Goal: Transaction & Acquisition: Obtain resource

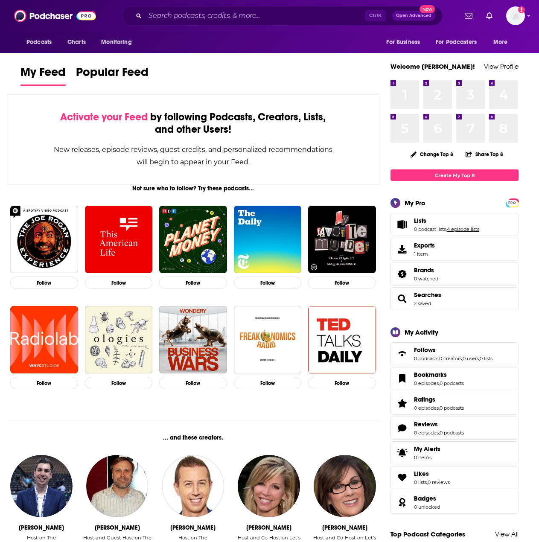
click at [479, 231] on link "4 episode lists" at bounding box center [463, 229] width 32 height 6
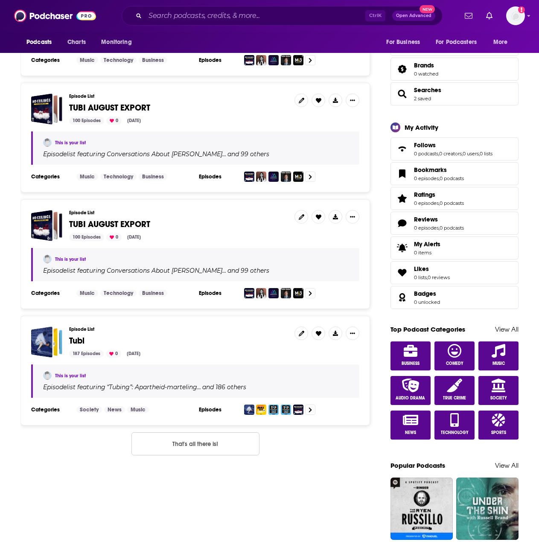
scroll to position [43, 0]
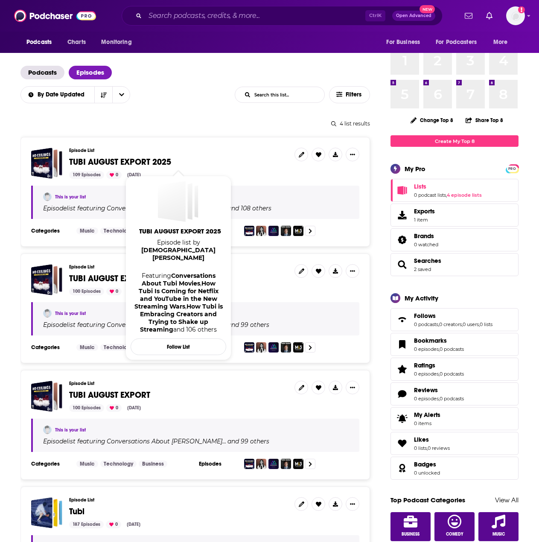
click at [155, 163] on span "TUBI AUGUST EXPORT 2025" at bounding box center [120, 162] width 102 height 11
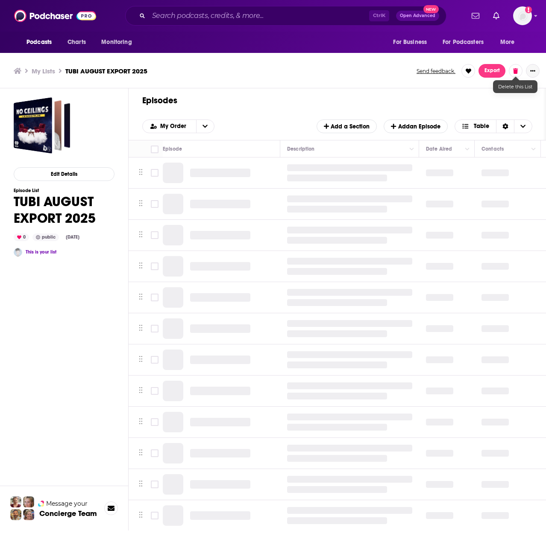
click at [534, 74] on button "Show More Button" at bounding box center [532, 71] width 14 height 14
click at [485, 154] on button "Share" at bounding box center [503, 155] width 82 height 16
click at [536, 105] on icon "Show additional menu" at bounding box center [535, 105] width 17 height 7
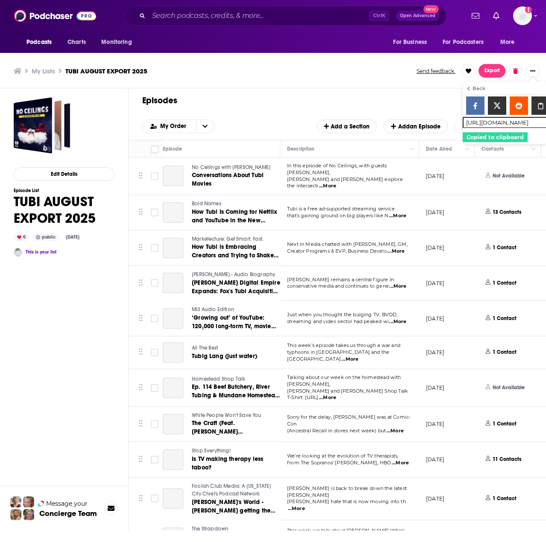
click at [538, 105] on icon "Show additional menu" at bounding box center [539, 105] width 5 height 7
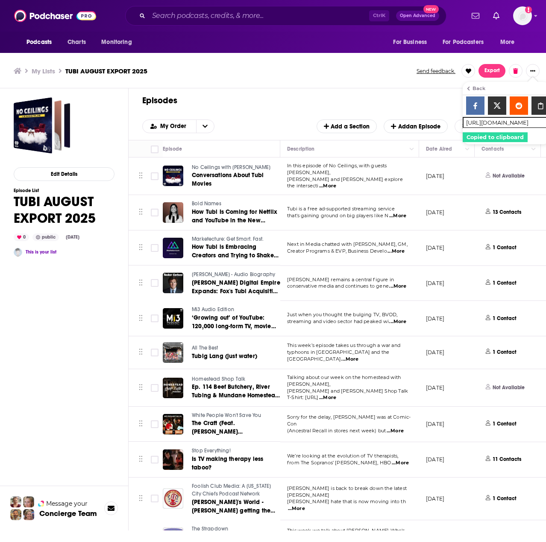
click at [520, 124] on input "https://www.podchaser.com/lists/tubi-august-export-2025-11SKQ0ZsZz" at bounding box center [505, 122] width 87 height 11
click at [403, 93] on div "Episodes Add My Order Add a Section Add an Episode Table" at bounding box center [336, 114] width 417 height 52
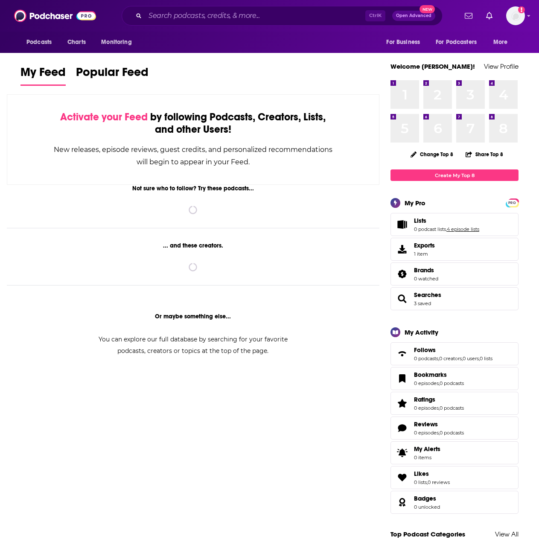
click at [470, 230] on link "4 episode lists" at bounding box center [463, 229] width 32 height 6
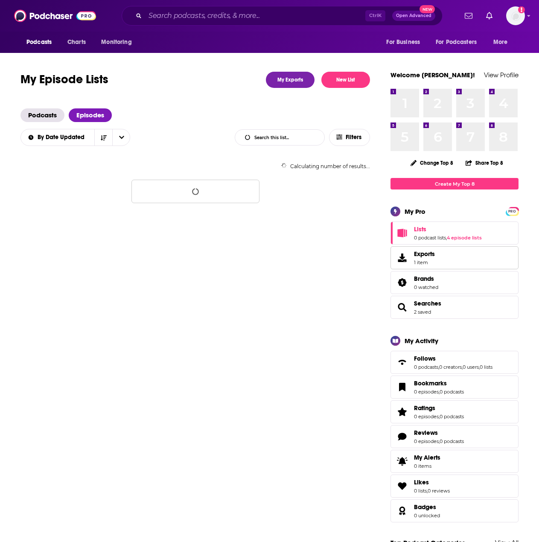
click at [421, 264] on span "1 item" at bounding box center [424, 263] width 21 height 6
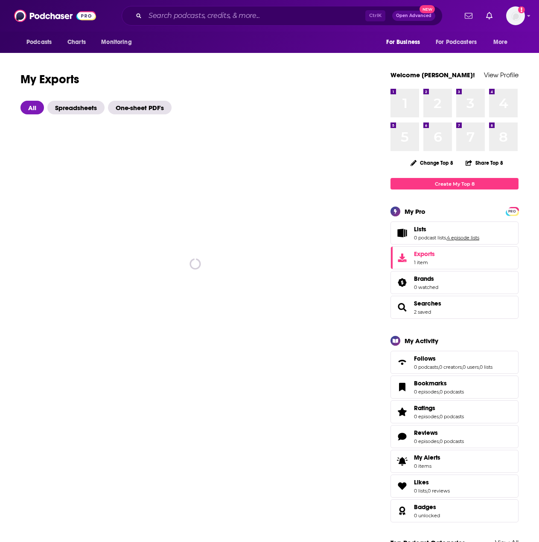
click at [462, 240] on link "4 episode lists" at bounding box center [463, 238] width 32 height 6
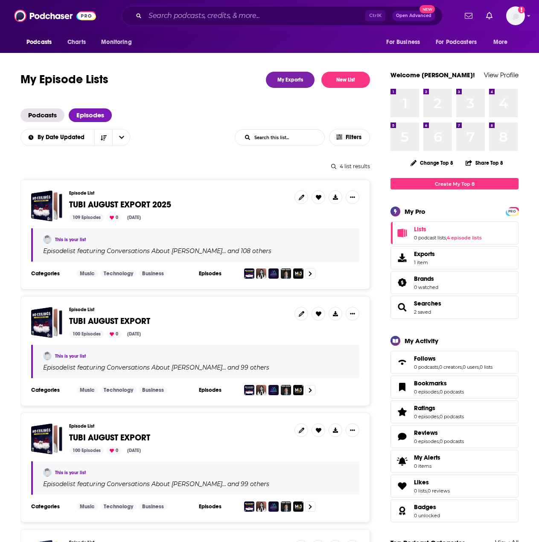
click at [168, 205] on span "TUBI AUGUST EXPORT 2025" at bounding box center [120, 204] width 102 height 11
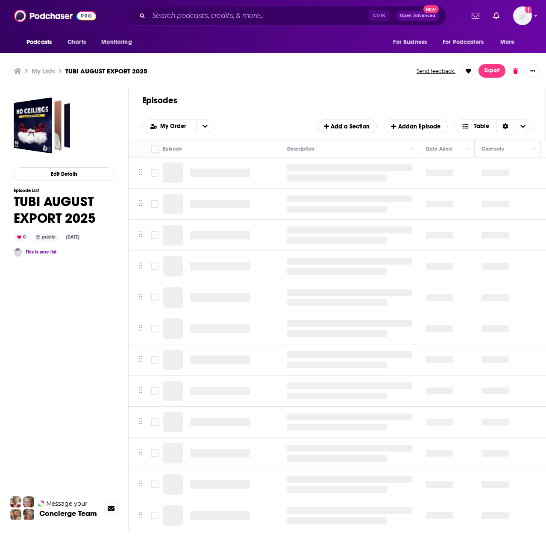
click at [487, 74] on button "Export" at bounding box center [491, 71] width 27 height 14
click at [487, 87] on button "Export Episodes" at bounding box center [485, 90] width 51 height 16
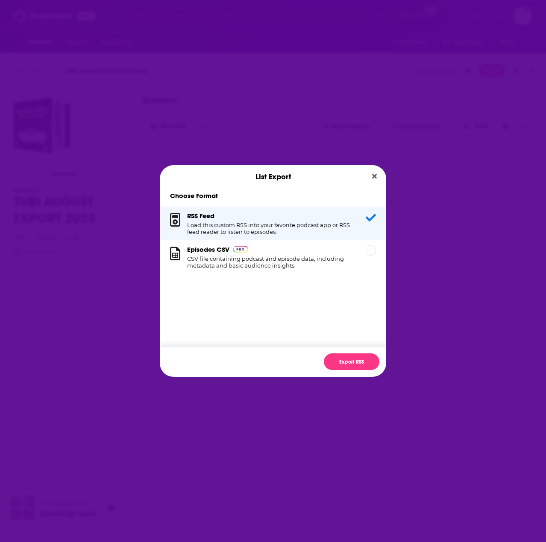
click at [316, 264] on h1 "CSV file containing podcast and episode data, including metadata and basic audi…" at bounding box center [271, 262] width 168 height 14
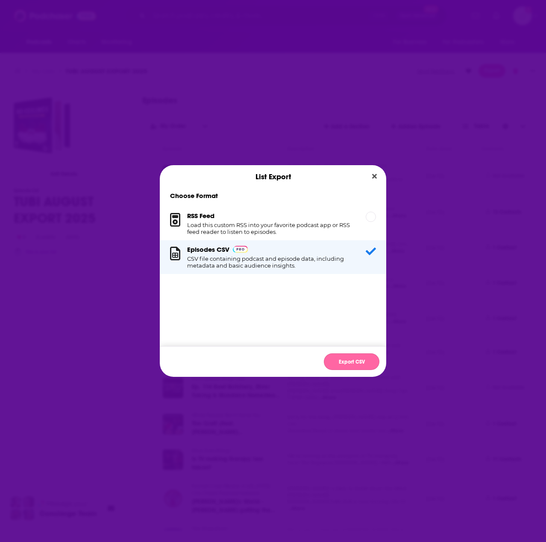
click at [356, 356] on button "Export CSV" at bounding box center [351, 361] width 55 height 17
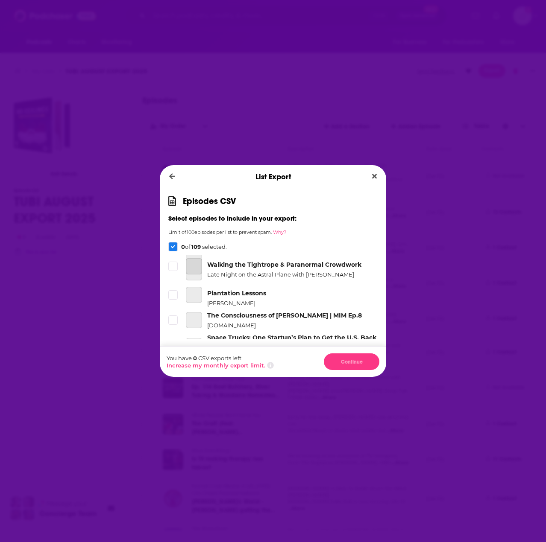
scroll to position [3237, 0]
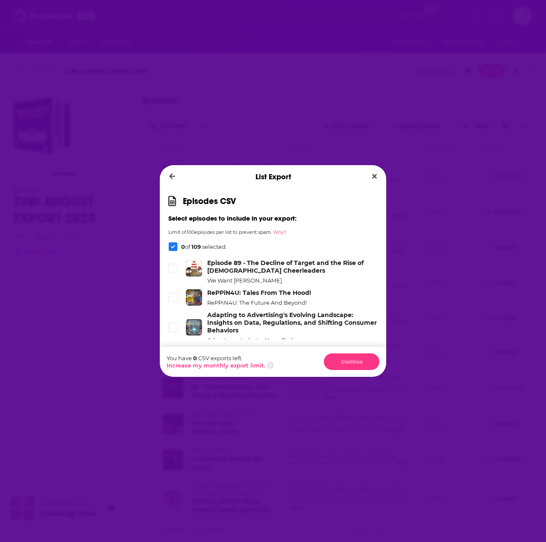
click at [174, 360] on icon "Dialog" at bounding box center [172, 362] width 5 height 5
click at [175, 324] on span "Dialog" at bounding box center [173, 328] width 8 height 8
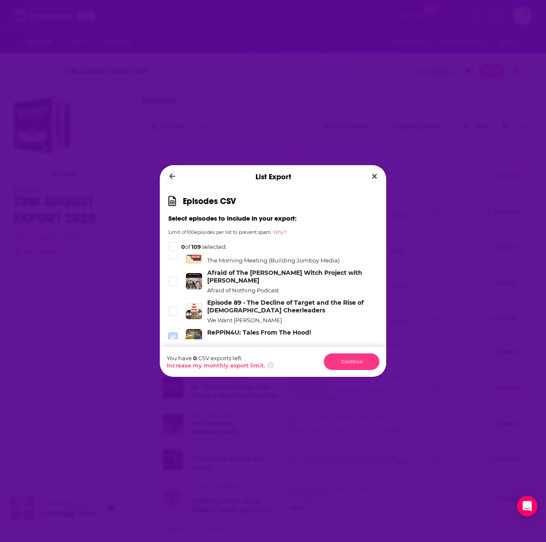
click at [171, 336] on icon "Dialog" at bounding box center [172, 338] width 5 height 4
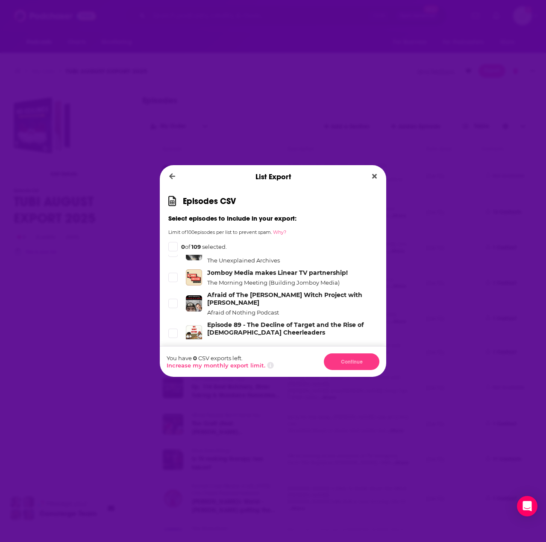
scroll to position [3149, 0]
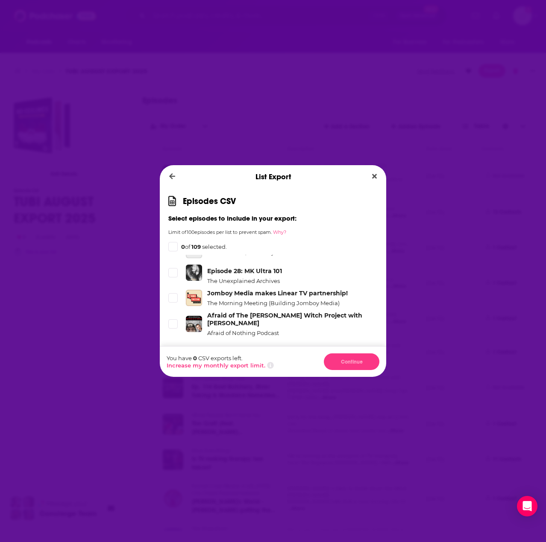
click at [173, 352] on icon "Dialog" at bounding box center [172, 354] width 5 height 4
click at [172, 320] on span "Dialog" at bounding box center [173, 324] width 8 height 8
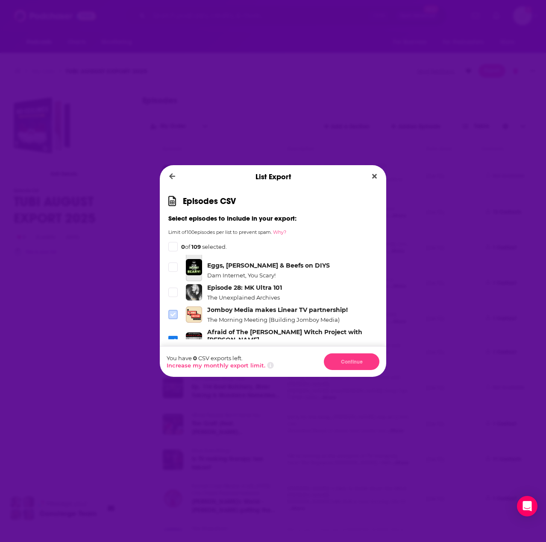
scroll to position [3102, 0]
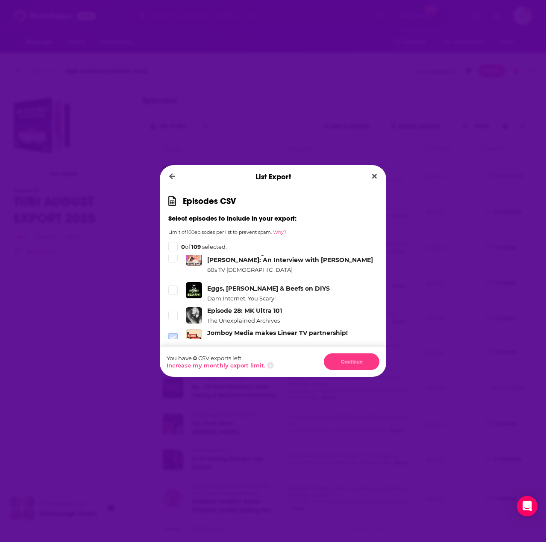
click at [174, 336] on icon "Dialog" at bounding box center [172, 338] width 5 height 4
click at [173, 314] on icon "Dialog" at bounding box center [172, 316] width 5 height 4
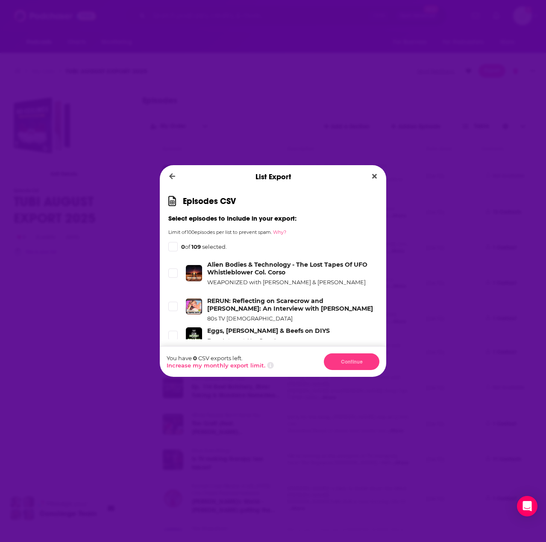
scroll to position [3096, 0]
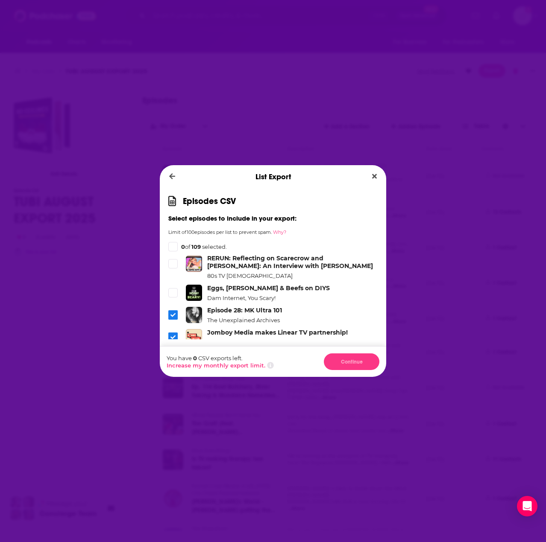
click at [175, 243] on div "Dialog" at bounding box center [172, 246] width 9 height 9
click at [175, 246] on div "Dialog" at bounding box center [172, 246] width 9 height 9
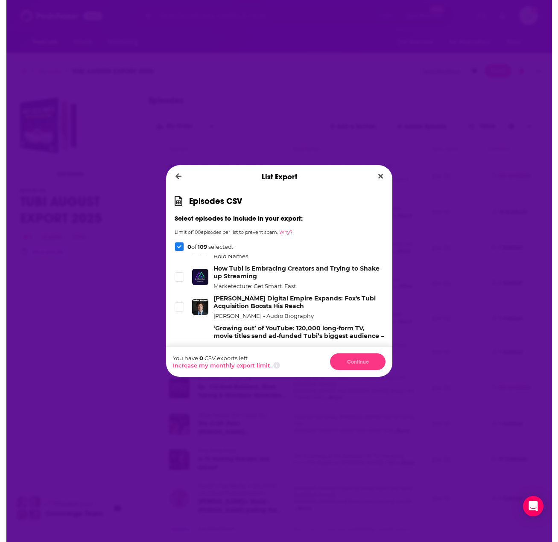
scroll to position [0, 0]
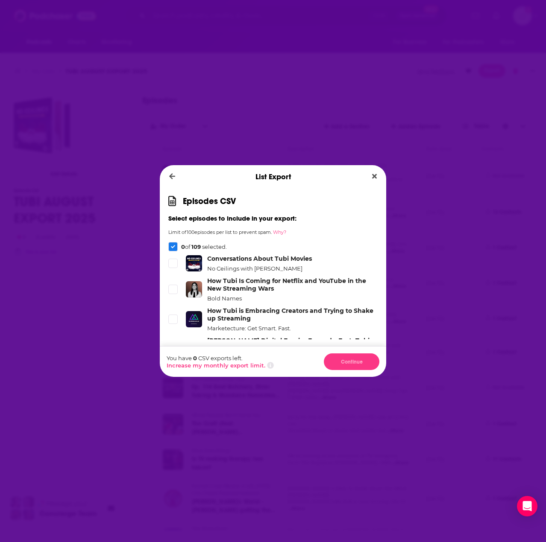
click at [173, 251] on div "Dialog" at bounding box center [172, 246] width 9 height 9
click at [174, 248] on icon "Dialog" at bounding box center [173, 247] width 4 height 4
click at [175, 249] on div "Dialog" at bounding box center [172, 246] width 9 height 9
click at [380, 178] on button "Close" at bounding box center [374, 176] width 12 height 11
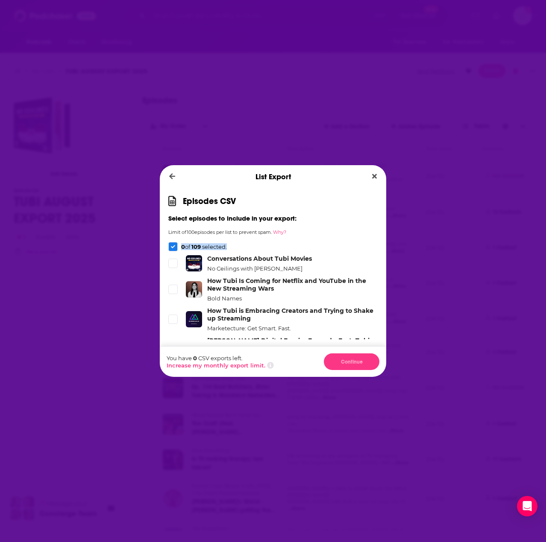
click at [381, 178] on div "List Export Episodes CSV Select episodes to include in your export: Limit of 10…" at bounding box center [273, 271] width 546 height 542
click at [380, 175] on div "List Export Episodes CSV Select episodes to include in your export: Limit of 10…" at bounding box center [273, 271] width 546 height 542
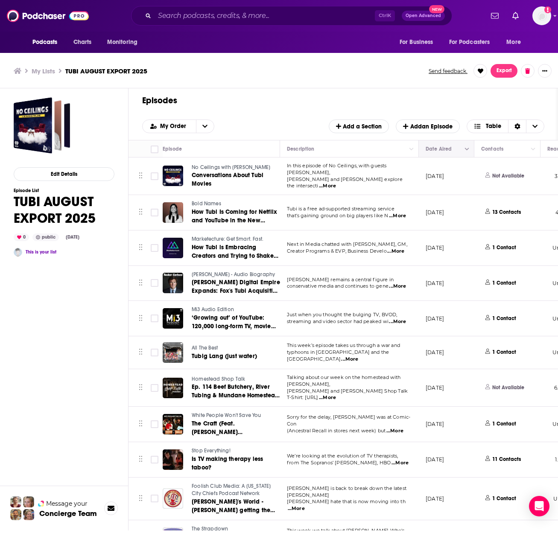
click at [464, 151] on button "Column Actions" at bounding box center [467, 149] width 10 height 10
click at [313, 132] on div at bounding box center [279, 271] width 558 height 542
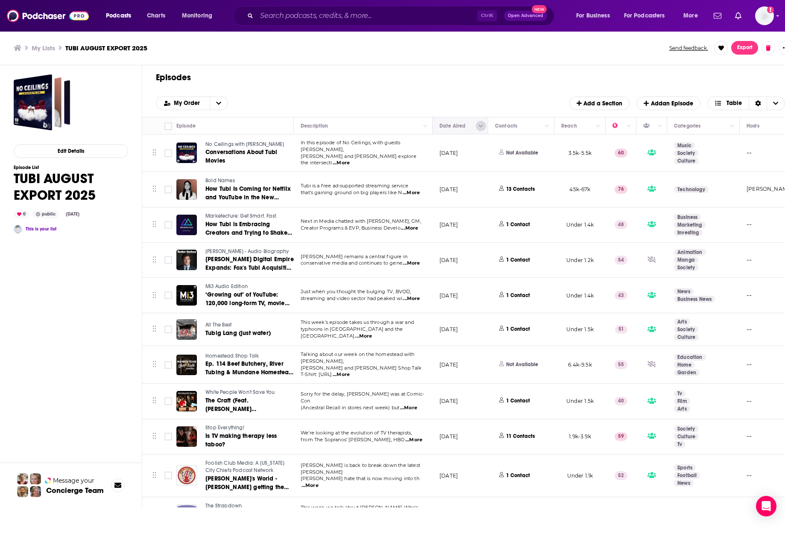
click at [481, 125] on icon "Column Actions" at bounding box center [481, 126] width 4 height 5
click at [484, 106] on div at bounding box center [392, 271] width 785 height 542
click at [458, 129] on span "Move" at bounding box center [458, 126] width 41 height 10
click at [451, 108] on div "My Order Add a Section Add an Episode Table" at bounding box center [470, 103] width 629 height 14
click at [457, 124] on span "Move" at bounding box center [458, 126] width 41 height 10
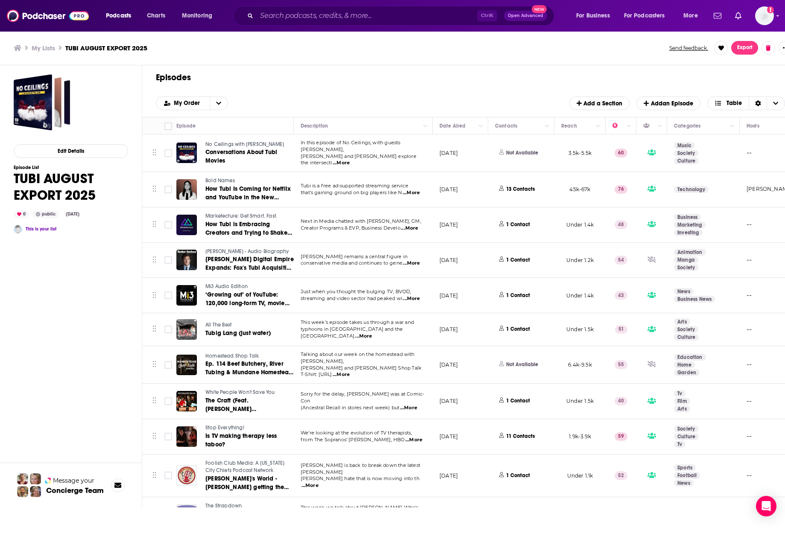
click at [454, 104] on div "My Order Add a Section Add an Episode Table" at bounding box center [470, 103] width 629 height 14
click at [458, 128] on icon "Move" at bounding box center [459, 126] width 4 height 8
click at [458, 110] on div "My Order Add a Section Add an Episode Table" at bounding box center [470, 103] width 629 height 14
click at [539, 99] on span "Choose View" at bounding box center [775, 103] width 18 height 13
click at [514, 107] on div "My Order Add a Section Add an Episode Table Card Table" at bounding box center [470, 103] width 629 height 14
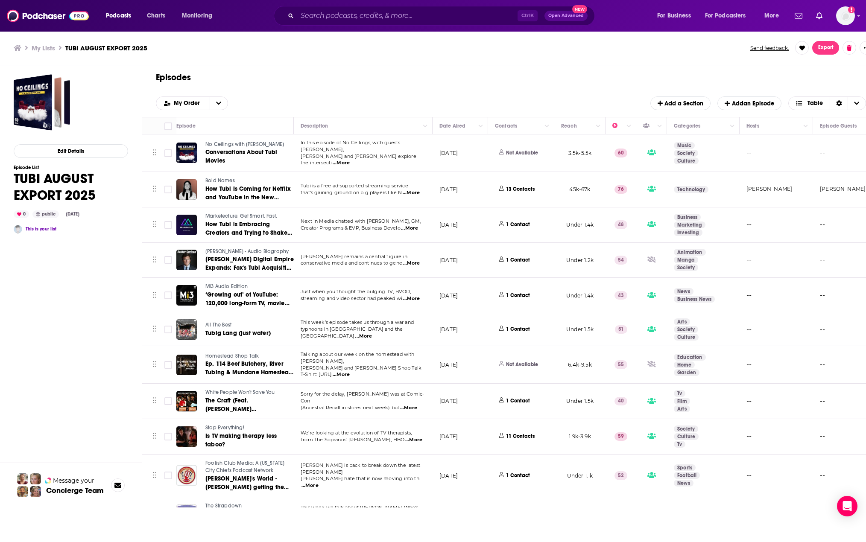
click at [527, 79] on h1 "Episodes" at bounding box center [507, 77] width 703 height 11
click at [539, 187] on li "[PERSON_NAME]" at bounding box center [847, 189] width 55 height 7
click at [539, 219] on td "--" at bounding box center [849, 224] width 73 height 35
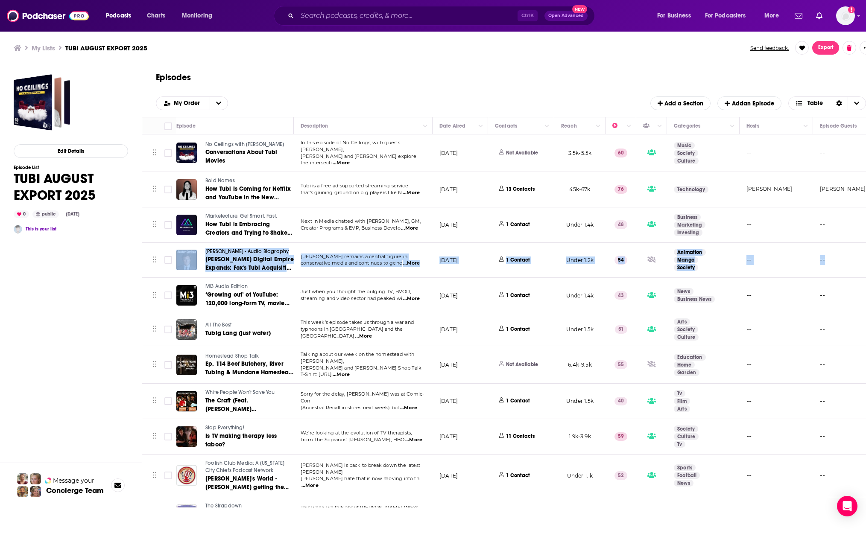
drag, startPoint x: 864, startPoint y: 237, endPoint x: 871, endPoint y: 242, distance: 8.1
click at [539, 242] on html "Podcasts Charts Monitoring Ctrl K Open Advanced New For Business For Podcasters…" at bounding box center [433, 271] width 866 height 542
click at [539, 250] on td "--" at bounding box center [849, 260] width 73 height 35
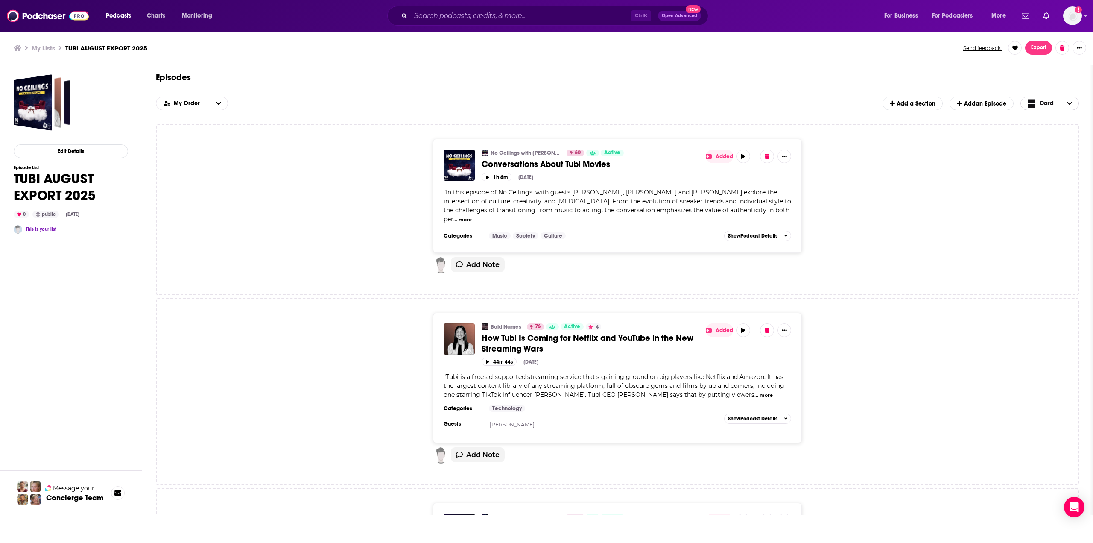
click at [539, 105] on icon "Choose View" at bounding box center [1031, 106] width 8 height 4
click at [539, 131] on span "Table" at bounding box center [1055, 131] width 34 height 5
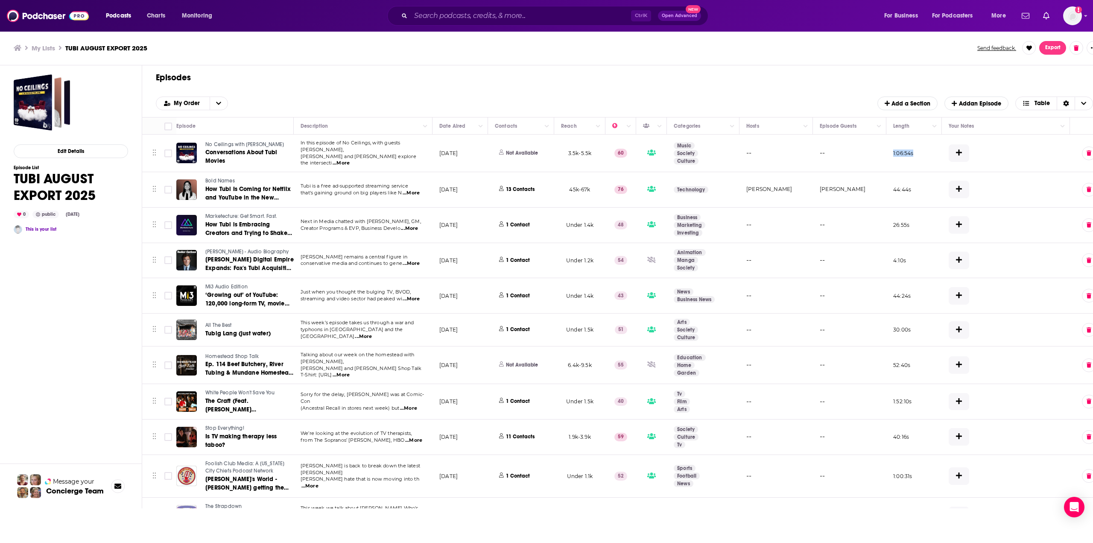
drag, startPoint x: 925, startPoint y: 154, endPoint x: 884, endPoint y: 154, distance: 41.4
click at [539, 154] on tr "No Ceilings with Glasses [PERSON_NAME] Conversations About Tubi Movies In this …" at bounding box center [630, 153] width 977 height 38
drag, startPoint x: 916, startPoint y: 185, endPoint x: 894, endPoint y: 187, distance: 22.3
click at [539, 187] on td "44:44 s" at bounding box center [913, 189] width 55 height 35
click at [539, 190] on td "44:44 s" at bounding box center [913, 189] width 55 height 35
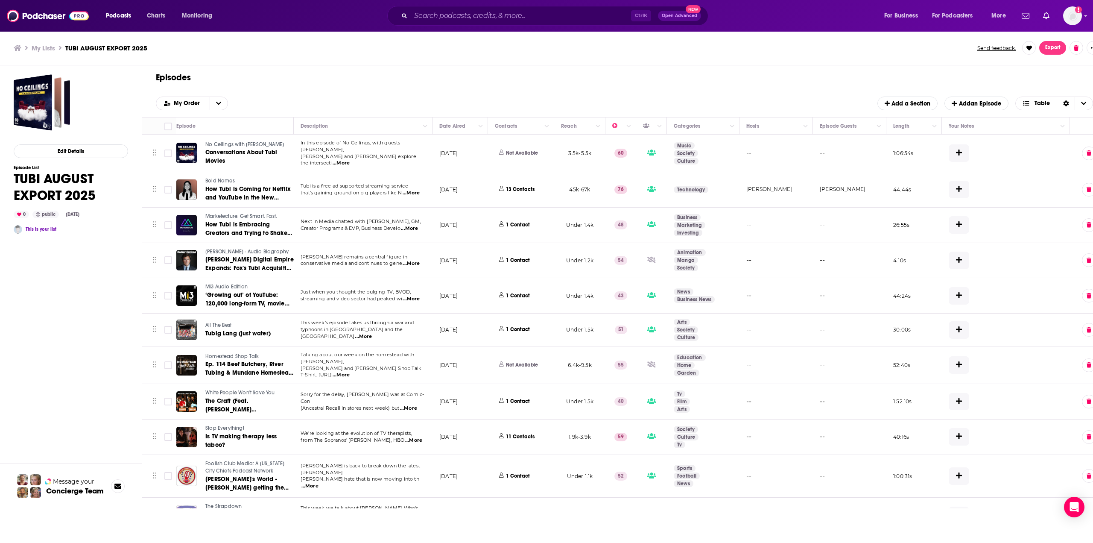
click at [539, 228] on td "26:55 s" at bounding box center [913, 224] width 55 height 35
drag, startPoint x: 922, startPoint y: 257, endPoint x: 874, endPoint y: 258, distance: 48.7
click at [539, 258] on tr "[PERSON_NAME] - Audio Biography [PERSON_NAME] Digital Empire Expands: [PERSON_N…" at bounding box center [630, 260] width 977 height 35
drag, startPoint x: 919, startPoint y: 149, endPoint x: 889, endPoint y: 150, distance: 29.9
click at [539, 150] on td "1:06:54 s" at bounding box center [913, 153] width 55 height 38
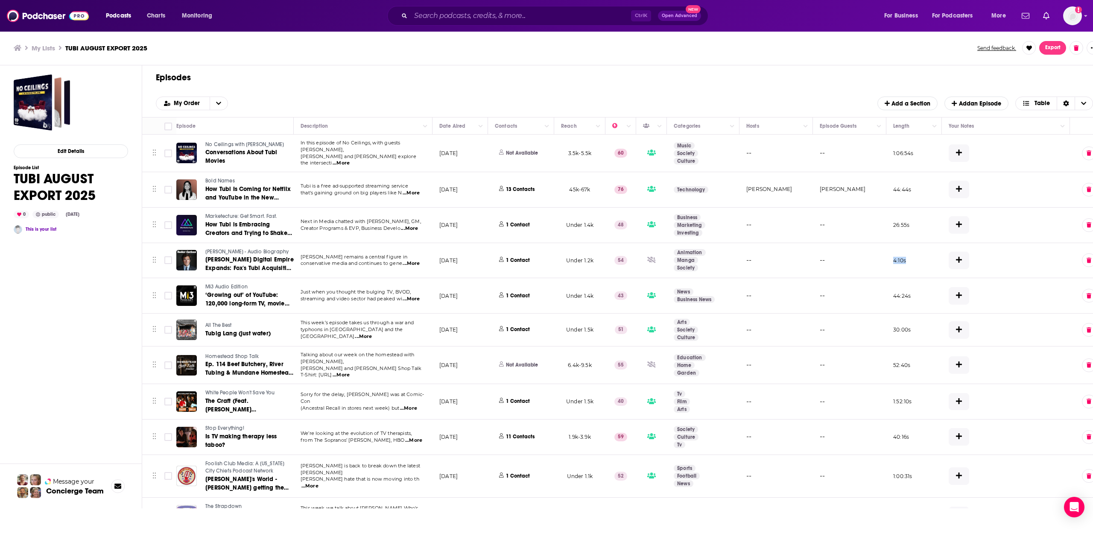
drag, startPoint x: 911, startPoint y: 257, endPoint x: 879, endPoint y: 263, distance: 32.6
click at [539, 263] on tr "[PERSON_NAME] - Audio Biography [PERSON_NAME] Digital Empire Expands: [PERSON_N…" at bounding box center [630, 260] width 977 height 35
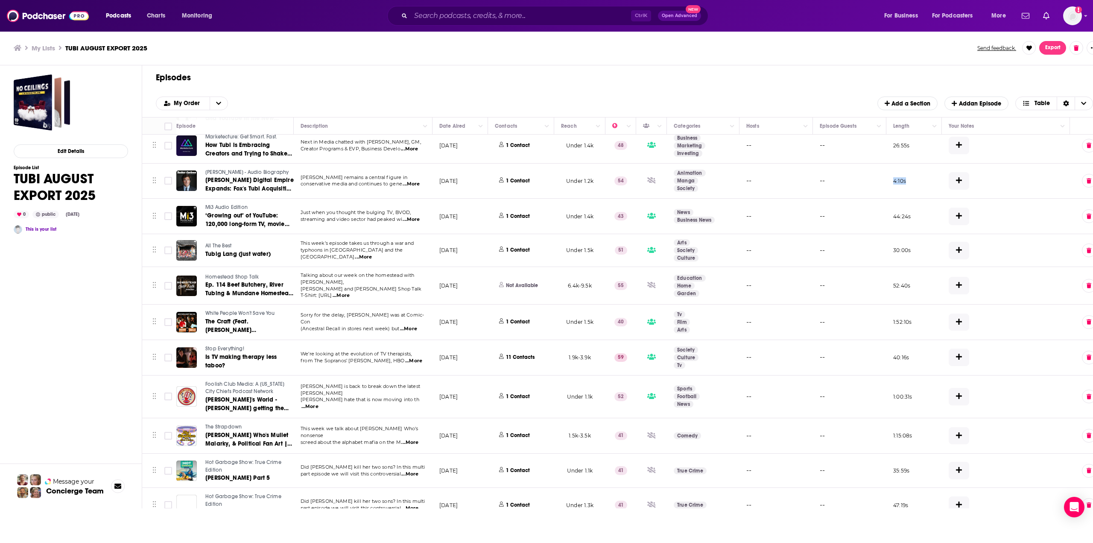
scroll to position [85, 0]
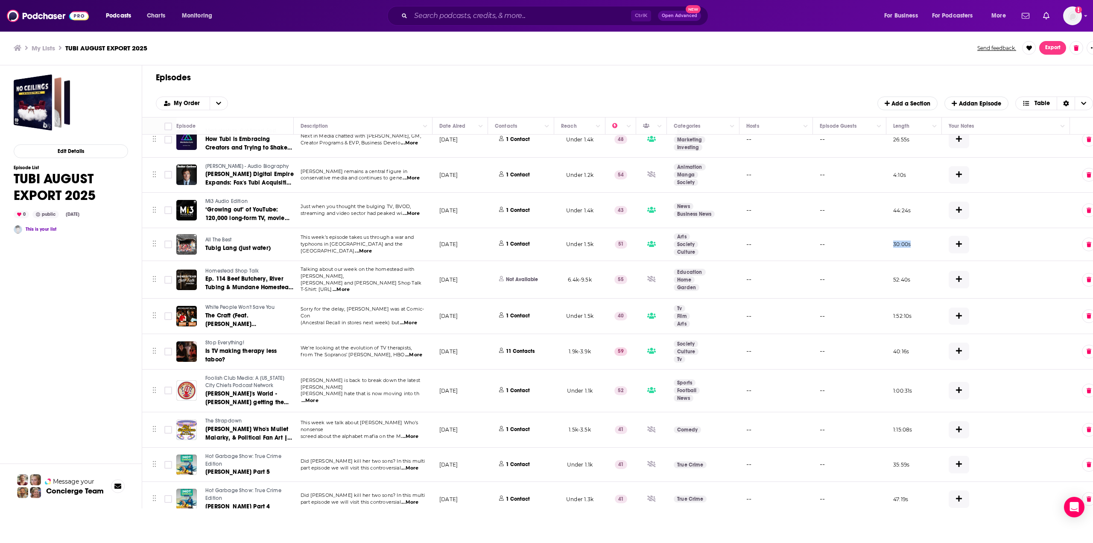
drag, startPoint x: 917, startPoint y: 240, endPoint x: 884, endPoint y: 245, distance: 33.7
click at [539, 245] on tr "All The Best Tubig Lang (just water) This week’s episode takes us through a war…" at bounding box center [630, 244] width 977 height 33
click at [539, 244] on p "30:00 s" at bounding box center [902, 243] width 18 height 7
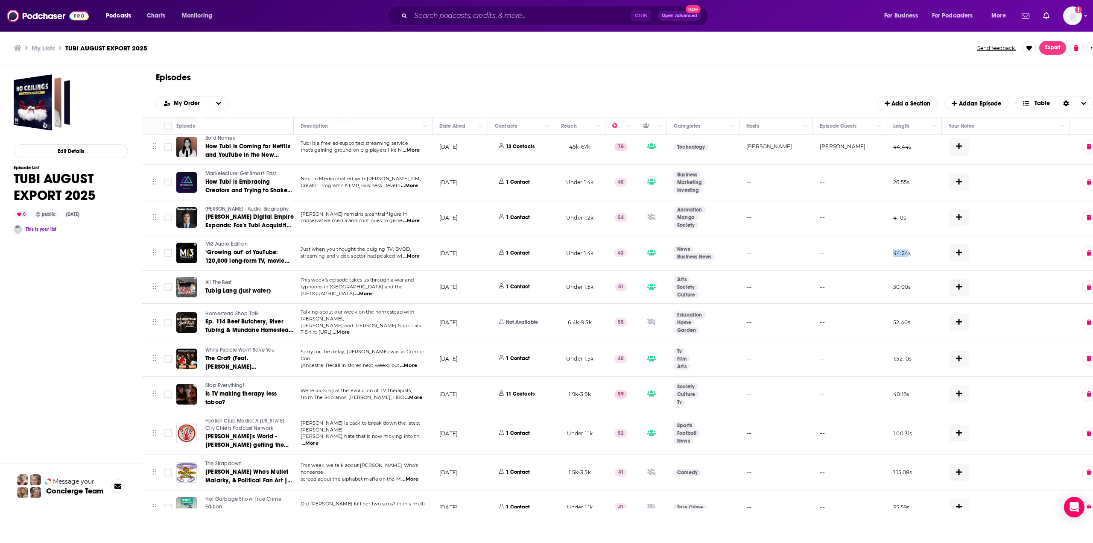
drag, startPoint x: 907, startPoint y: 257, endPoint x: 890, endPoint y: 243, distance: 21.9
click at [539, 243] on td "44:24 s" at bounding box center [913, 252] width 55 height 35
click at [539, 223] on td "4:10 s" at bounding box center [913, 217] width 55 height 35
drag, startPoint x: 909, startPoint y: 217, endPoint x: 887, endPoint y: 202, distance: 26.3
click at [539, 202] on td "4:10 s" at bounding box center [913, 217] width 55 height 35
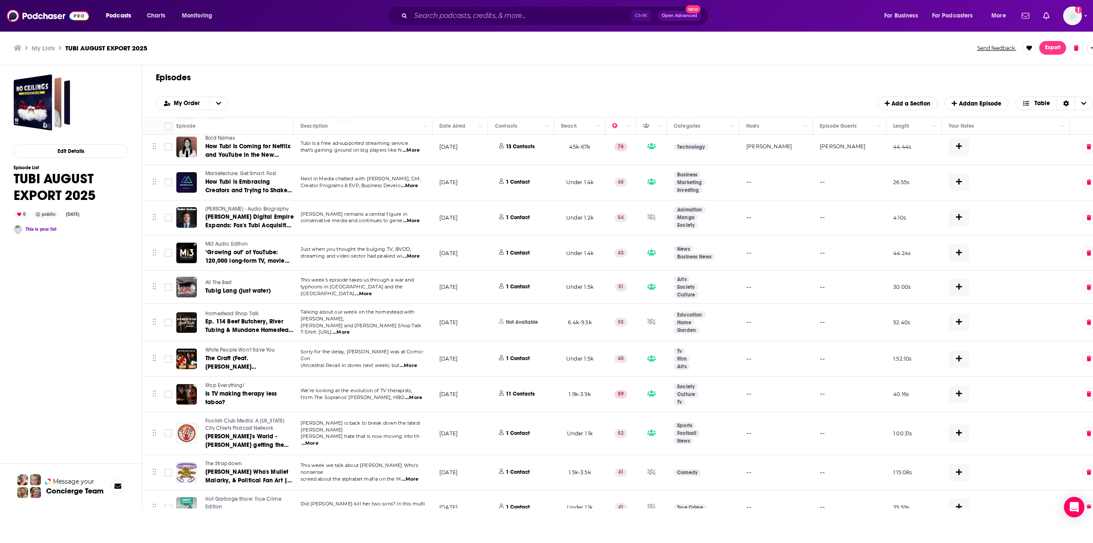
click at [539, 174] on td "26:55 s" at bounding box center [913, 182] width 55 height 35
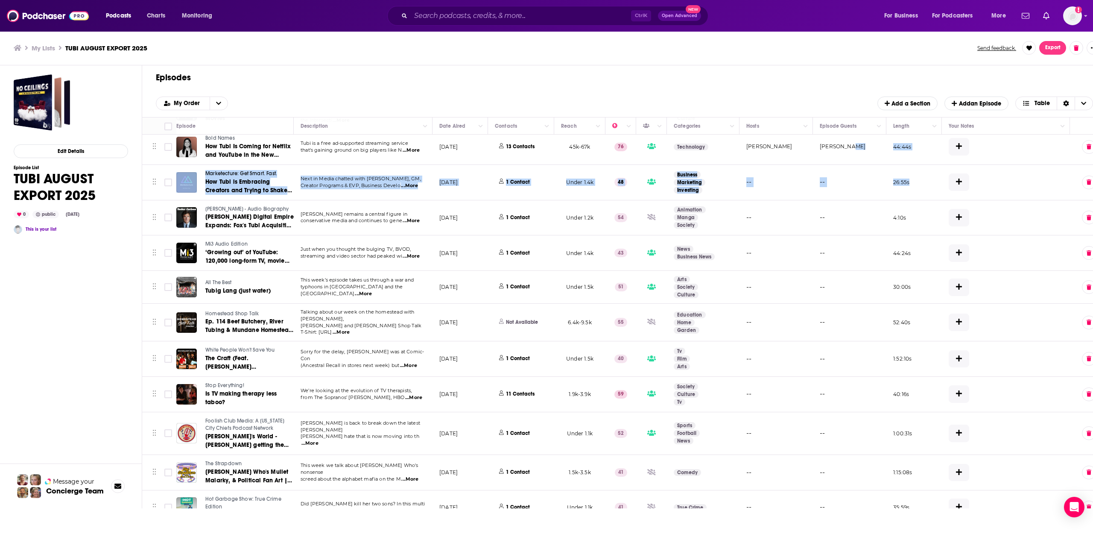
drag, startPoint x: 916, startPoint y: 180, endPoint x: 879, endPoint y: 140, distance: 54.4
click at [539, 145] on td "44:44 s" at bounding box center [913, 146] width 55 height 35
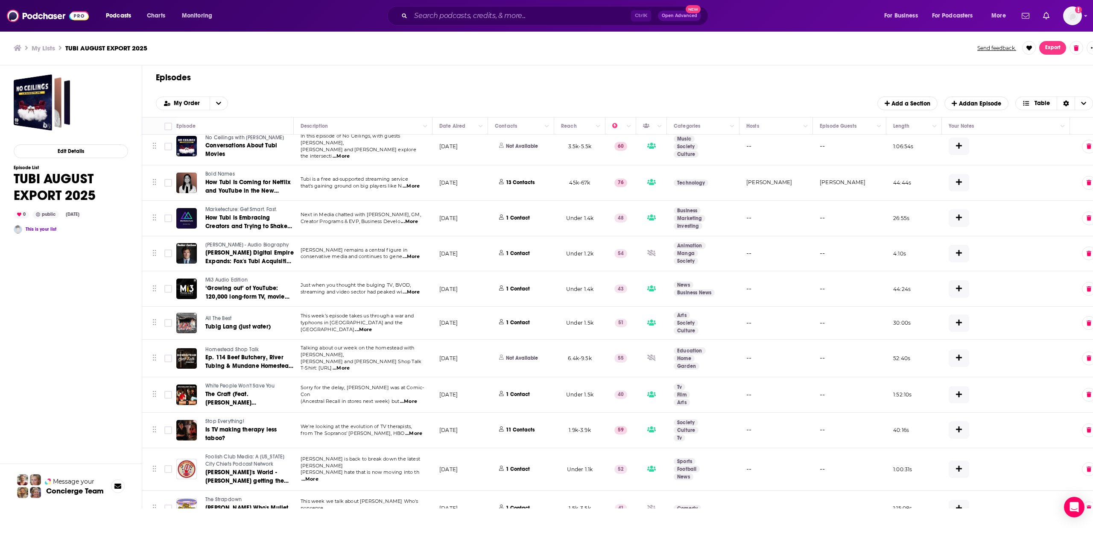
scroll to position [0, 0]
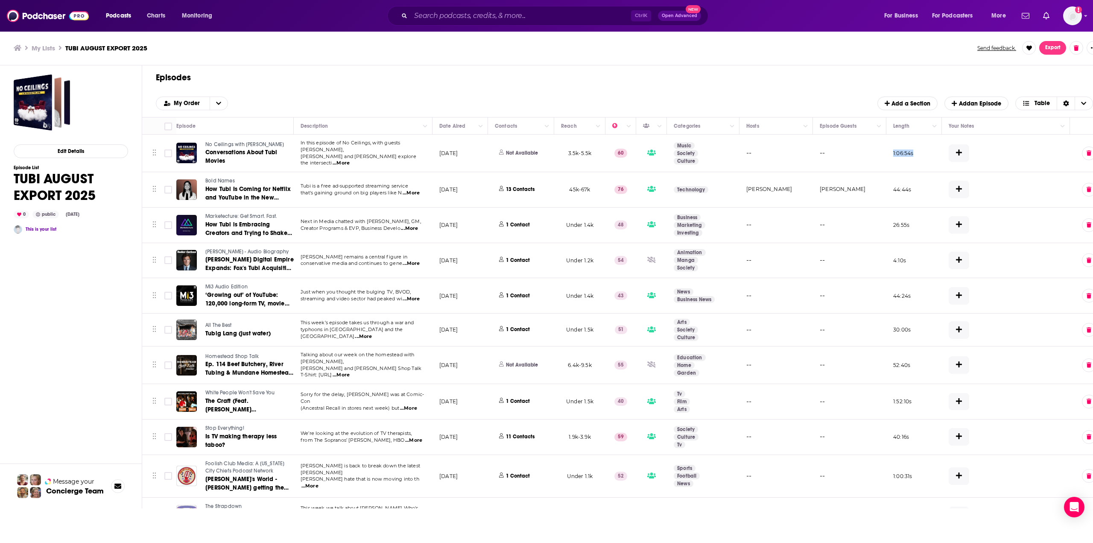
drag, startPoint x: 919, startPoint y: 151, endPoint x: 881, endPoint y: 155, distance: 39.0
click at [539, 155] on tr "No Ceilings with Glasses [PERSON_NAME] Conversations About Tubi Movies In this …" at bounding box center [630, 153] width 977 height 38
click at [539, 163] on td "1:06:54 s" at bounding box center [913, 153] width 55 height 38
drag, startPoint x: 922, startPoint y: 191, endPoint x: 875, endPoint y: 191, distance: 47.0
click at [539, 191] on tr "Bold Names How Tubi Is Coming for Netflix and YouTube in the New Streaming Wars…" at bounding box center [630, 189] width 977 height 35
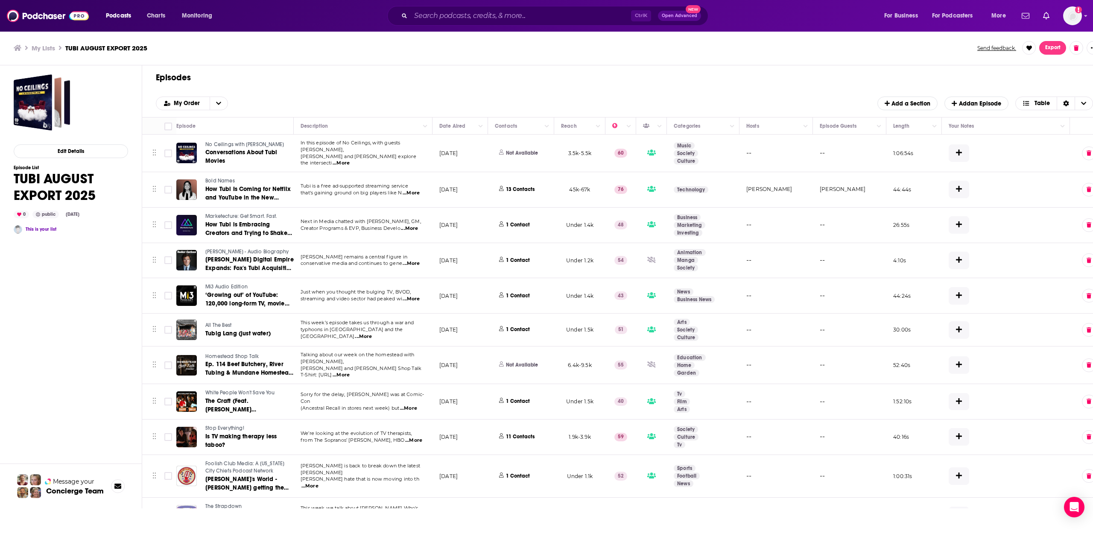
click at [539, 225] on td "26:55 s" at bounding box center [913, 224] width 55 height 35
drag, startPoint x: 916, startPoint y: 225, endPoint x: 887, endPoint y: 225, distance: 28.2
click at [539, 225] on td "26:55 s" at bounding box center [913, 224] width 55 height 35
click at [539, 255] on td "4:10 s" at bounding box center [913, 260] width 55 height 35
drag, startPoint x: 929, startPoint y: 257, endPoint x: 892, endPoint y: 257, distance: 36.7
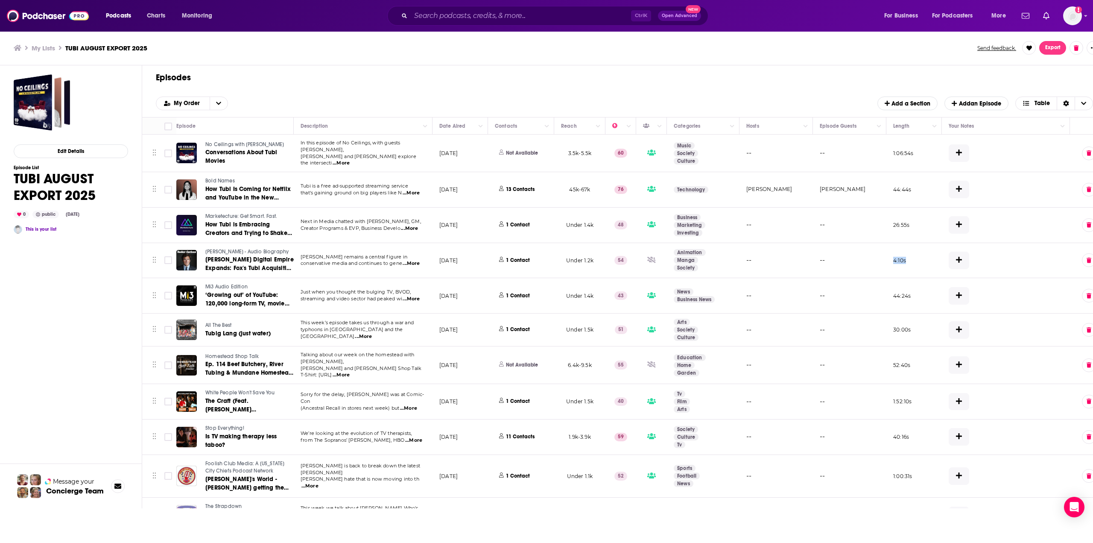
click at [539, 257] on td "4:10 s" at bounding box center [913, 260] width 55 height 35
drag, startPoint x: 892, startPoint y: 257, endPoint x: 910, endPoint y: 257, distance: 17.5
click at [539, 257] on td "4:10 s" at bounding box center [913, 260] width 55 height 35
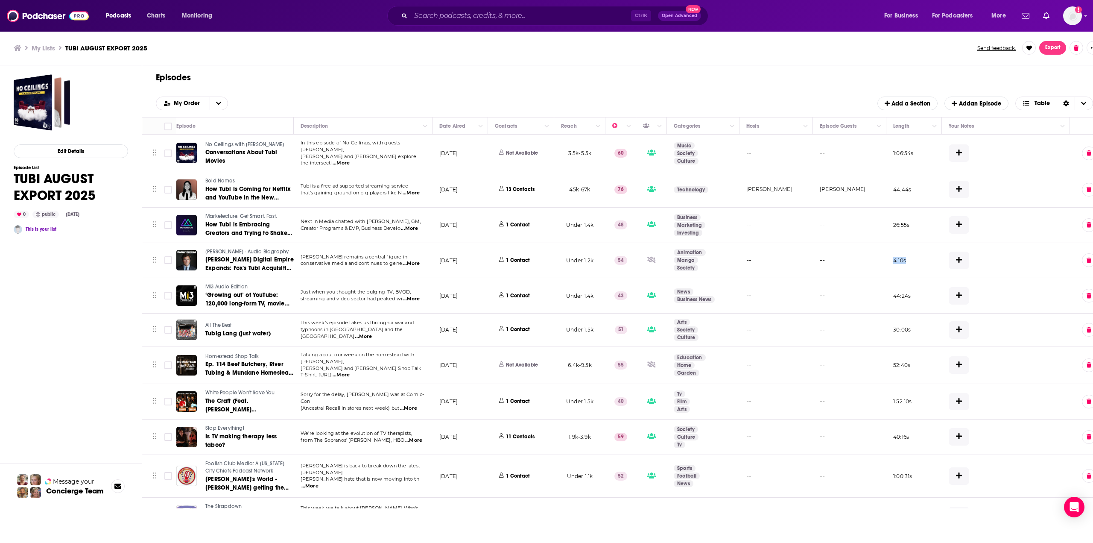
drag, startPoint x: 910, startPoint y: 257, endPoint x: 882, endPoint y: 257, distance: 27.3
click at [539, 257] on tr "[PERSON_NAME] - Audio Biography [PERSON_NAME] Digital Empire Expands: [PERSON_N…" at bounding box center [630, 260] width 977 height 35
